Goal: Check status: Check status

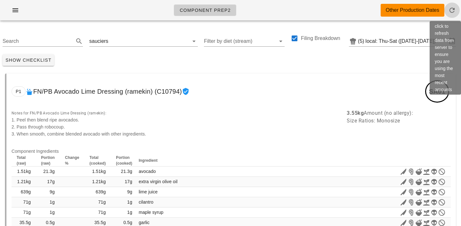
click at [455, 12] on icon "button" at bounding box center [452, 10] width 8 height 8
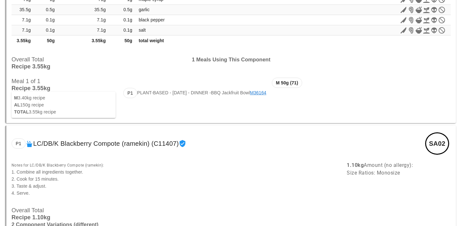
scroll to position [215, 0]
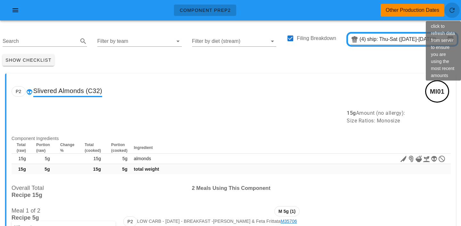
click at [454, 16] on button "button" at bounding box center [452, 10] width 15 height 15
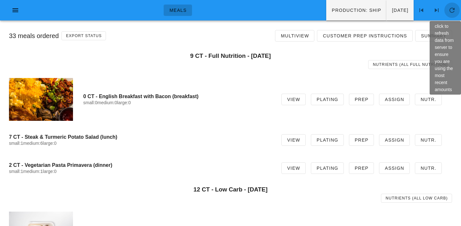
click at [452, 5] on button "button" at bounding box center [452, 10] width 15 height 15
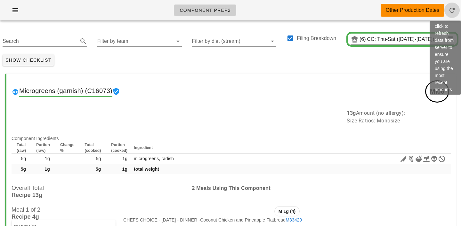
click at [456, 12] on icon "button" at bounding box center [452, 10] width 8 height 8
